Goal: Navigation & Orientation: Find specific page/section

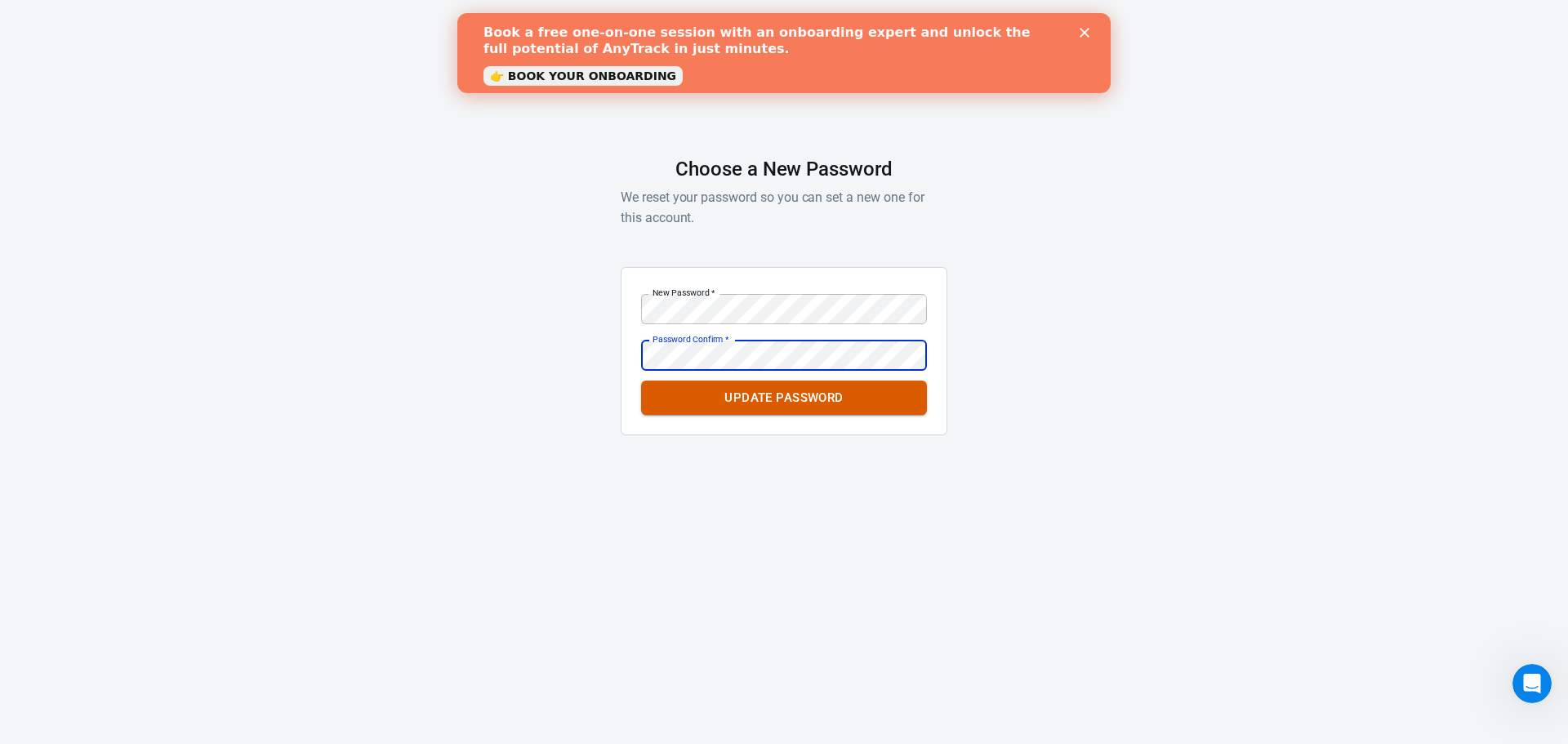
click at [764, 392] on button "Update Password" at bounding box center [784, 397] width 286 height 34
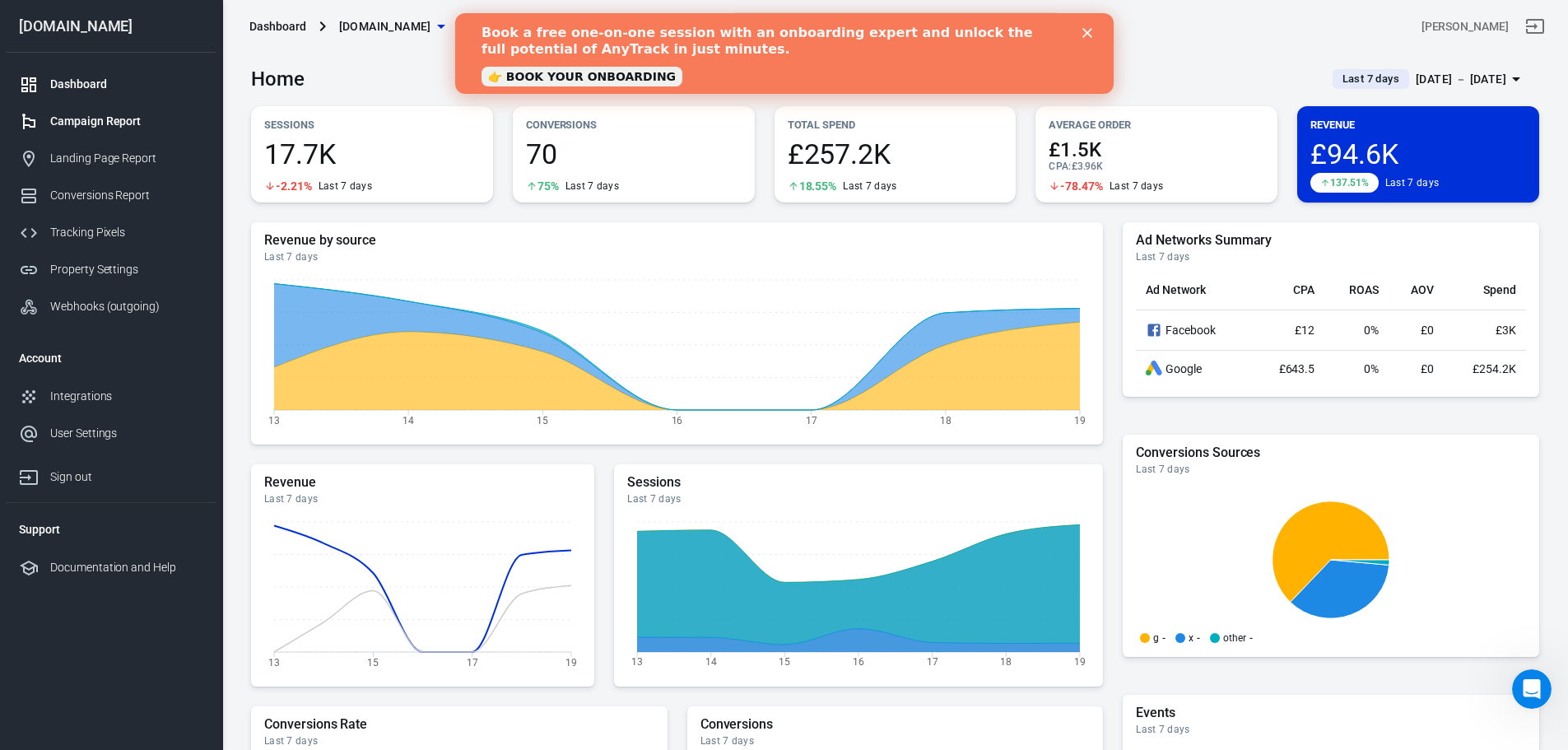
click at [68, 121] on div "Campaign Report" at bounding box center [127, 121] width 154 height 17
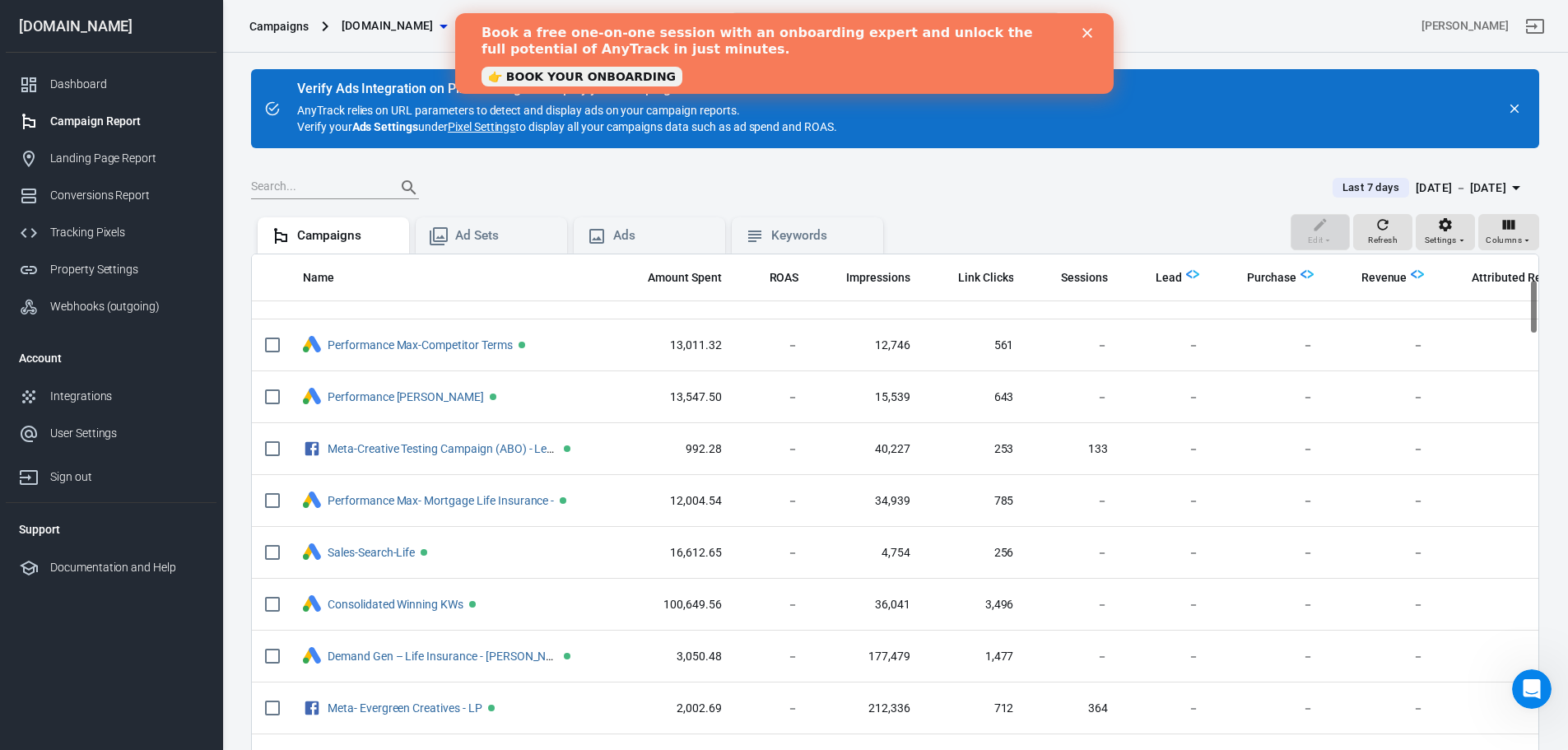
scroll to position [247, 0]
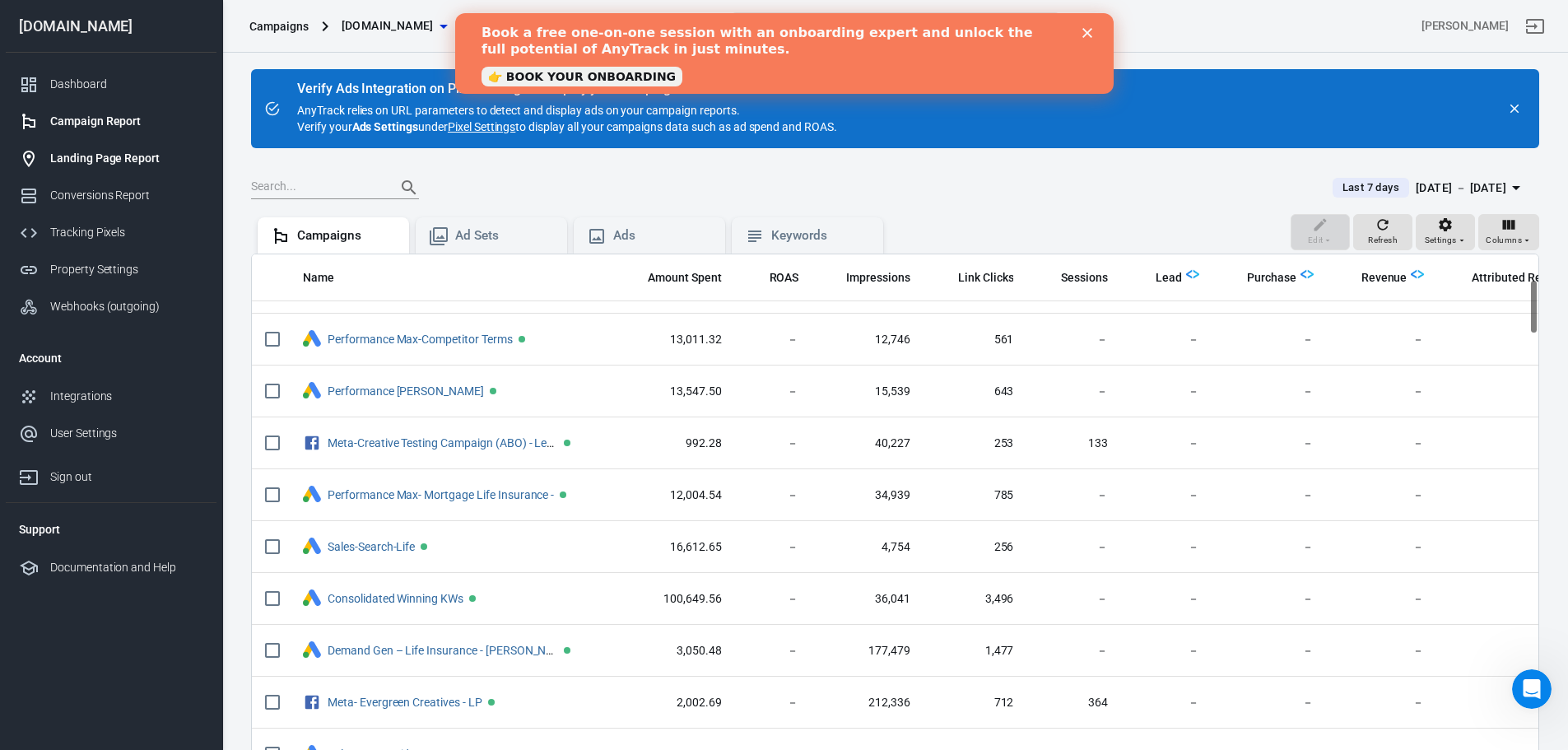
click at [78, 158] on div "Landing Page Report" at bounding box center [127, 159] width 154 height 17
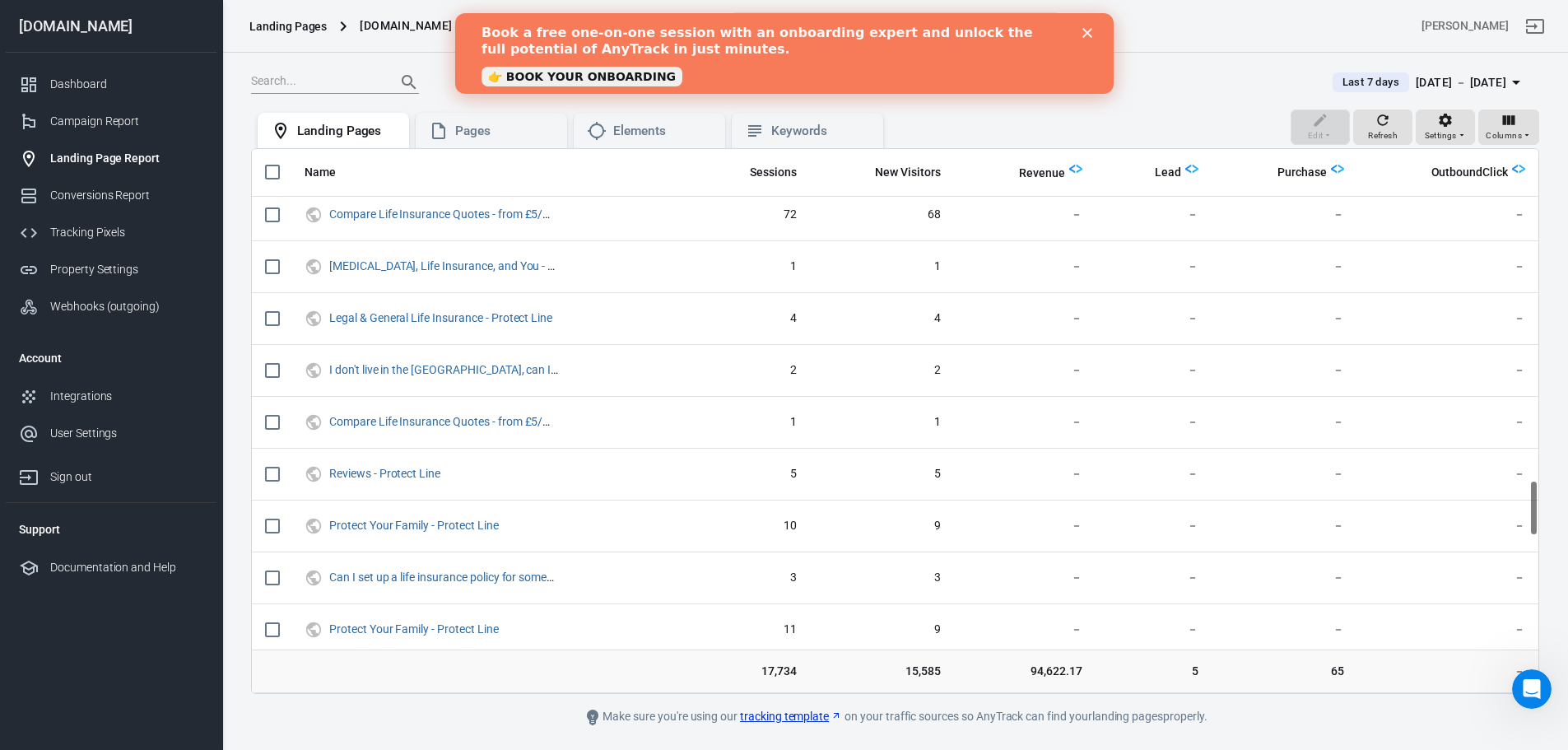
scroll to position [3210, 0]
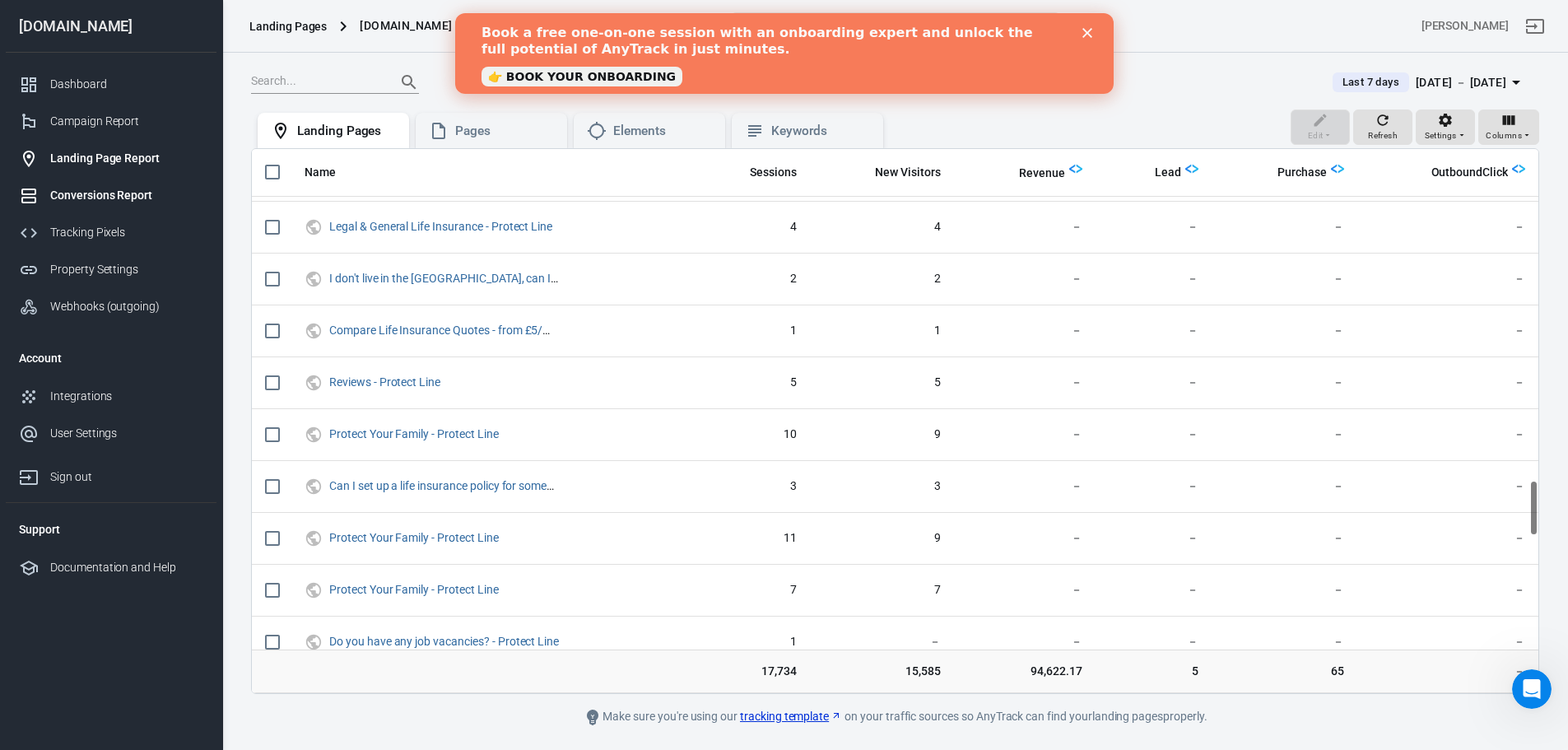
click at [109, 178] on link "Conversions Report" at bounding box center [111, 195] width 211 height 37
